Goal: Transaction & Acquisition: Obtain resource

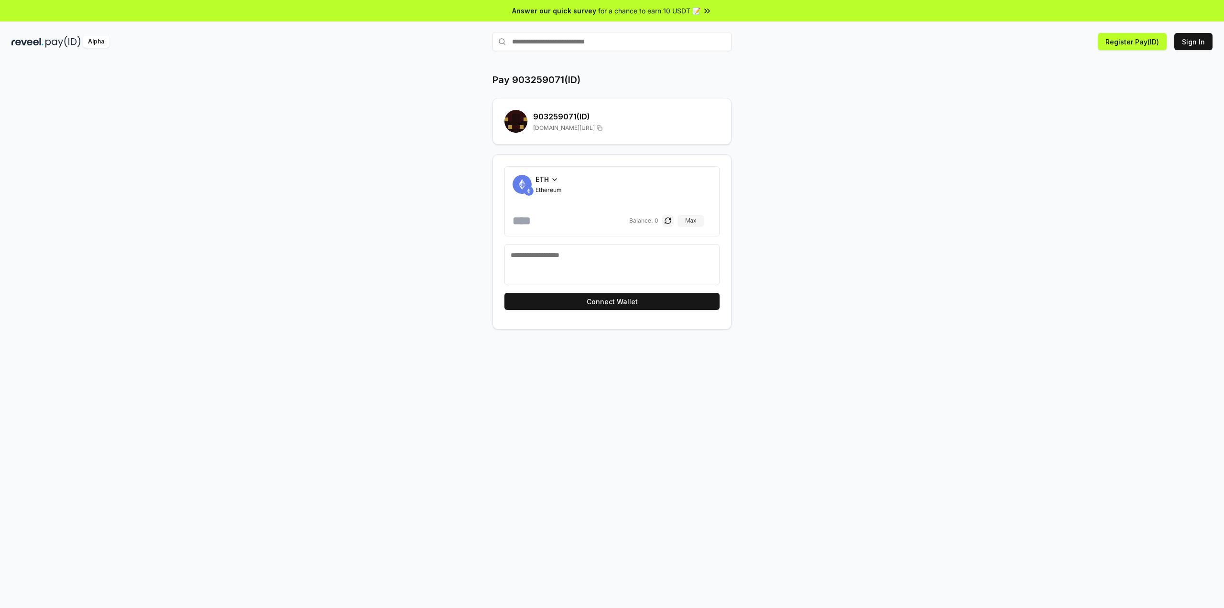
click at [544, 174] on div "ETH Ethereum Balance: 0 Max" at bounding box center [611, 201] width 215 height 70
click at [544, 176] on span "ETH" at bounding box center [541, 179] width 13 height 10
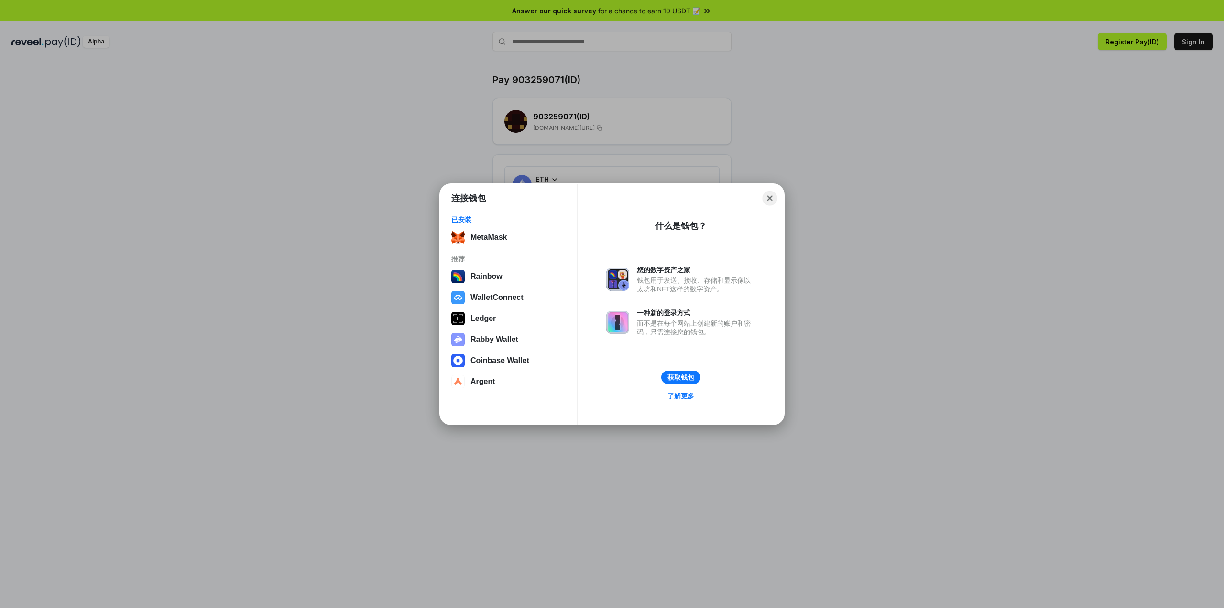
click at [771, 201] on button "Close" at bounding box center [769, 198] width 15 height 15
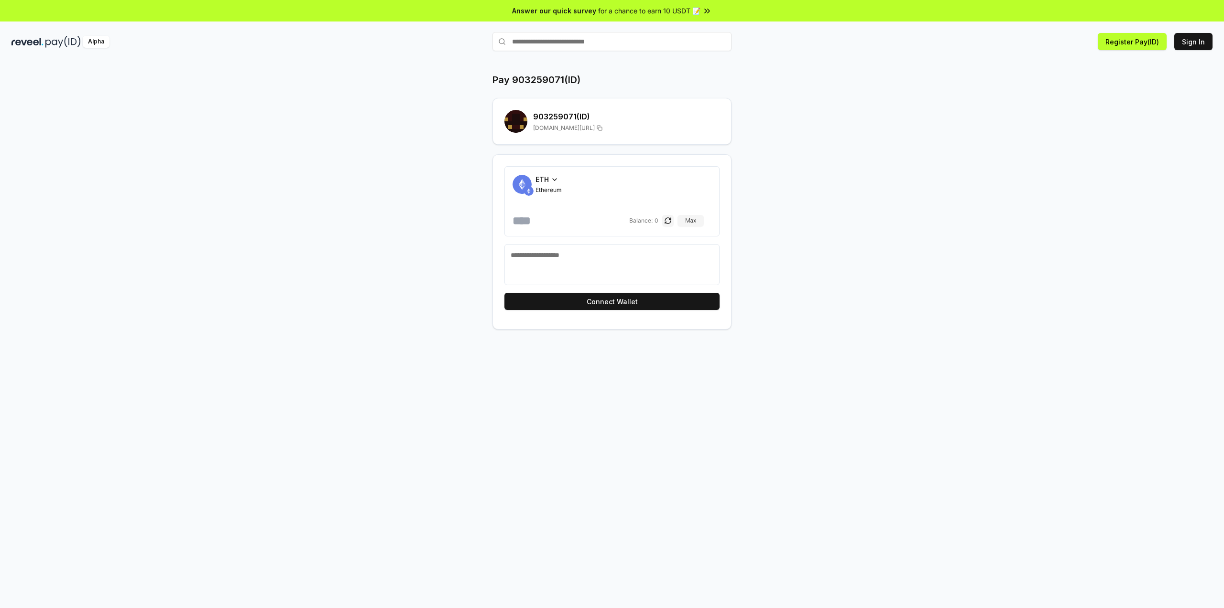
click at [580, 43] on input "text" at bounding box center [611, 41] width 239 height 19
click at [673, 222] on button "button" at bounding box center [667, 220] width 11 height 11
click at [673, 222] on button "button" at bounding box center [675, 220] width 11 height 11
click at [673, 222] on button "button" at bounding box center [667, 220] width 11 height 11
click at [583, 217] on input "number" at bounding box center [575, 220] width 111 height 15
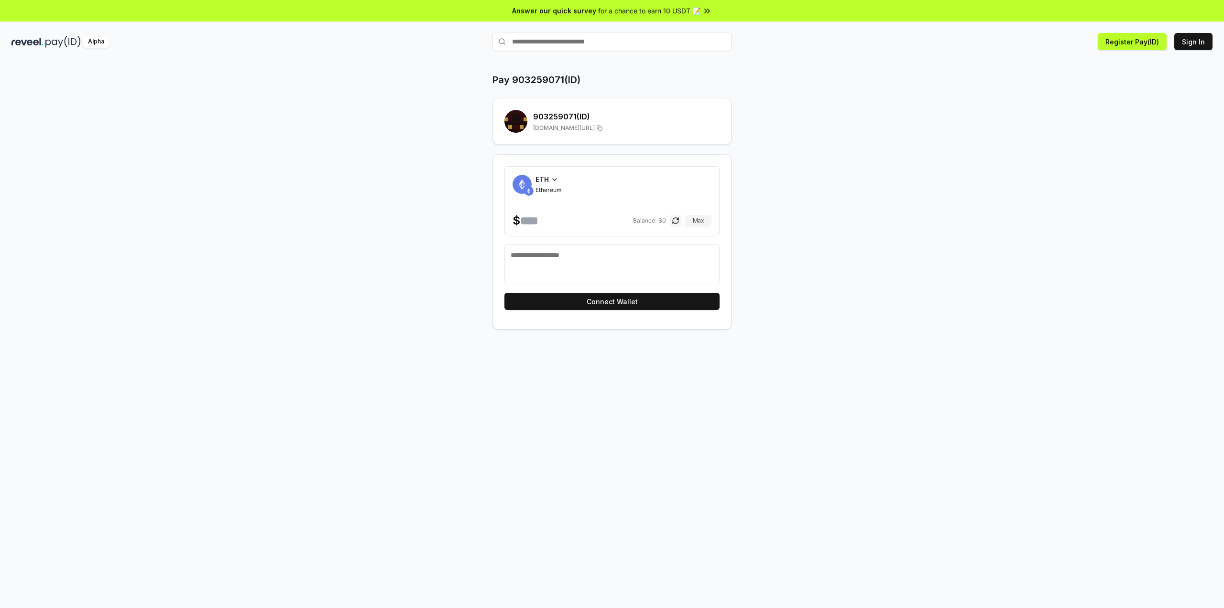
click at [551, 182] on icon at bounding box center [555, 180] width 8 height 8
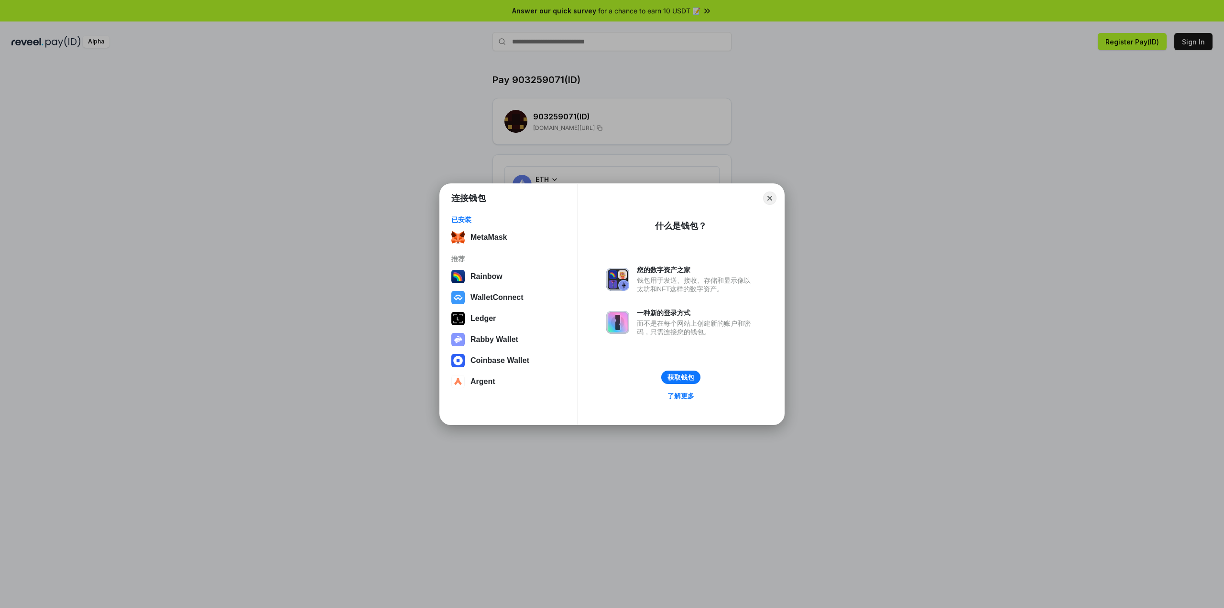
click at [588, 131] on div "连接钱包 已安装 MetaMask 推荐 Rainbow WalletConnect Ledger Rabby Wallet Coinbase Wallet …" at bounding box center [611, 304] width 1415 height 800
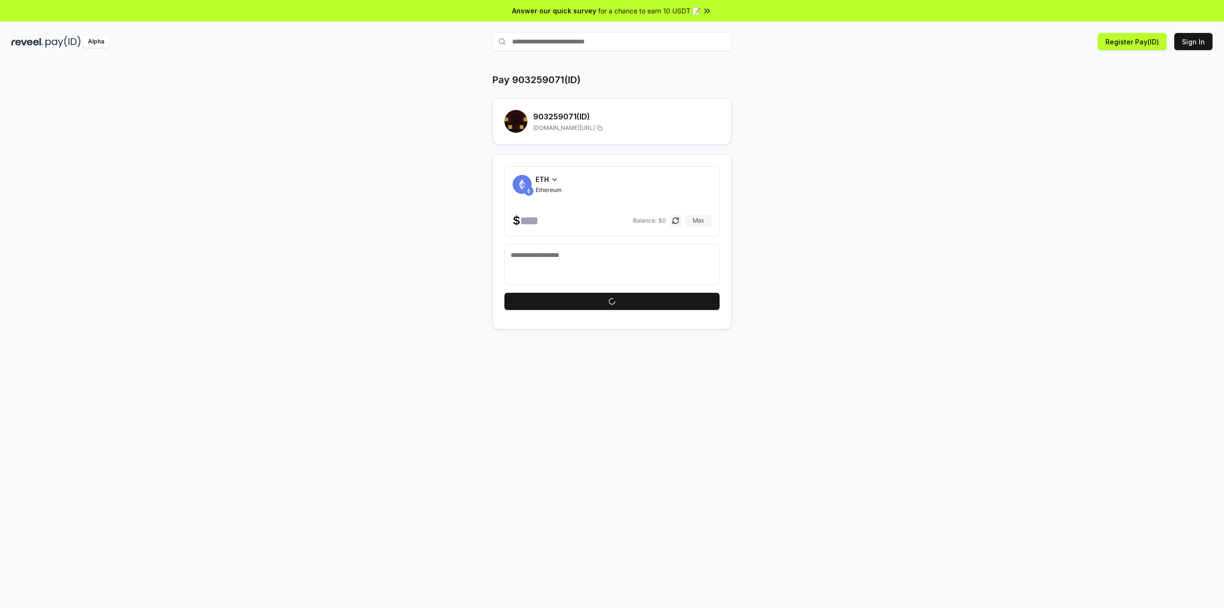
click at [569, 39] on input "text" at bounding box center [611, 41] width 239 height 19
click at [563, 33] on input "text" at bounding box center [611, 41] width 239 height 19
click at [586, 208] on div "ETH Ethereum $ Balance: $ 0 [PERSON_NAME]" at bounding box center [611, 201] width 199 height 54
click at [573, 51] on input "text" at bounding box center [611, 41] width 239 height 19
click at [1148, 0] on div "回答我们的快速调查 有机会赚取10 USDT📝" at bounding box center [612, 11] width 1224 height 22
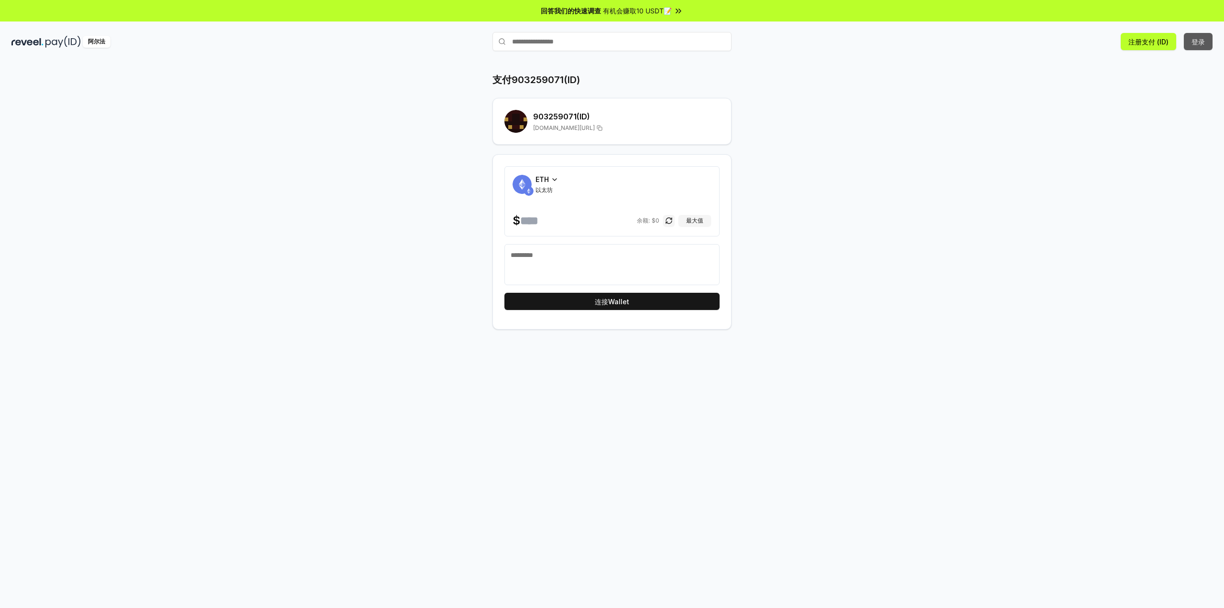
click at [1190, 36] on button "登录" at bounding box center [1197, 41] width 29 height 17
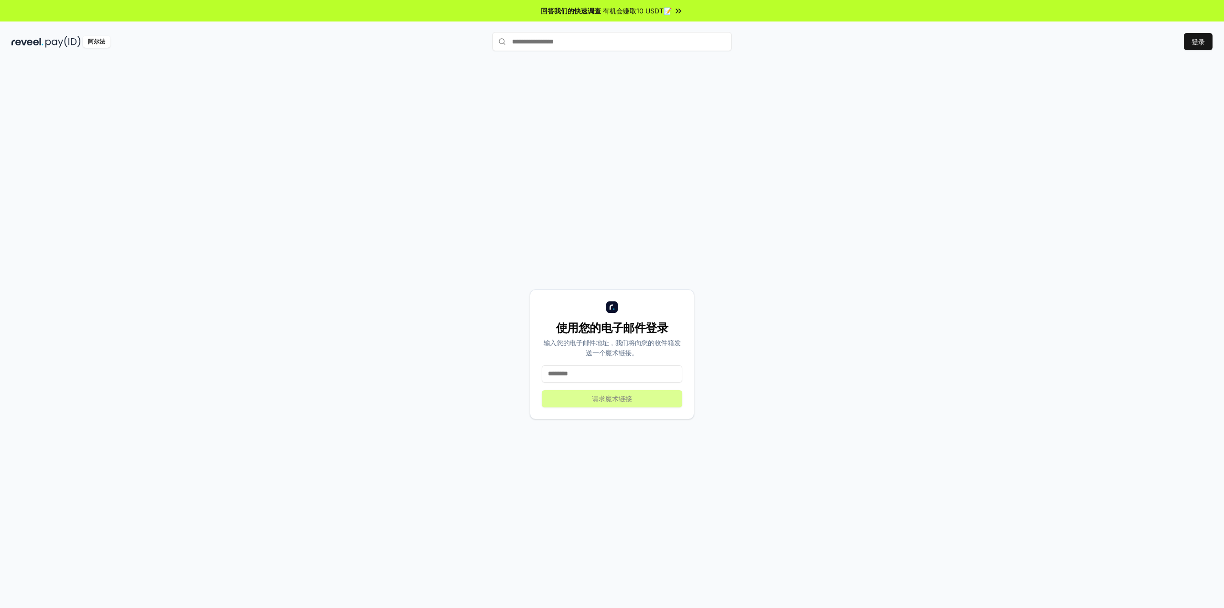
click at [608, 384] on div "使用您的电子邮件登录 输入您的电子邮件地址，我们将向您的收件箱发送一个魔术链接。 请求魔术链接" at bounding box center [612, 355] width 164 height 130
click at [615, 378] on input at bounding box center [612, 374] width 141 height 17
